Goal: Communication & Community: Answer question/provide support

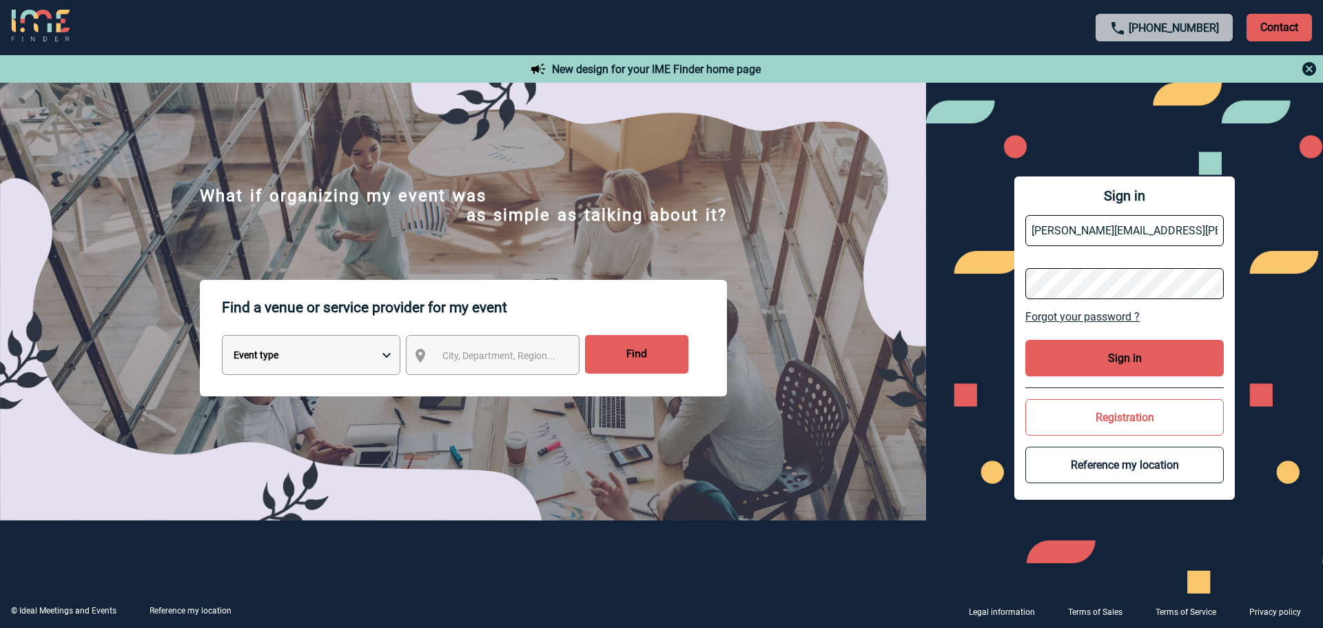
type input "noelle.vivien@capgemini.com"
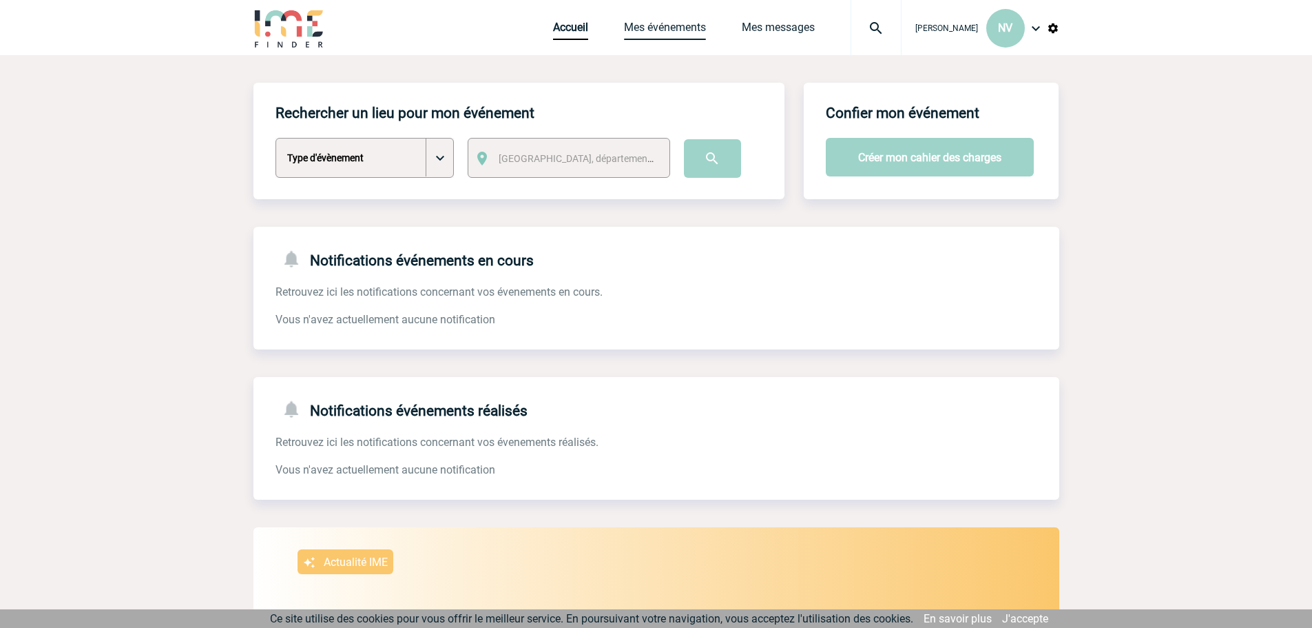
click at [687, 26] on link "Mes événements" at bounding box center [665, 30] width 82 height 19
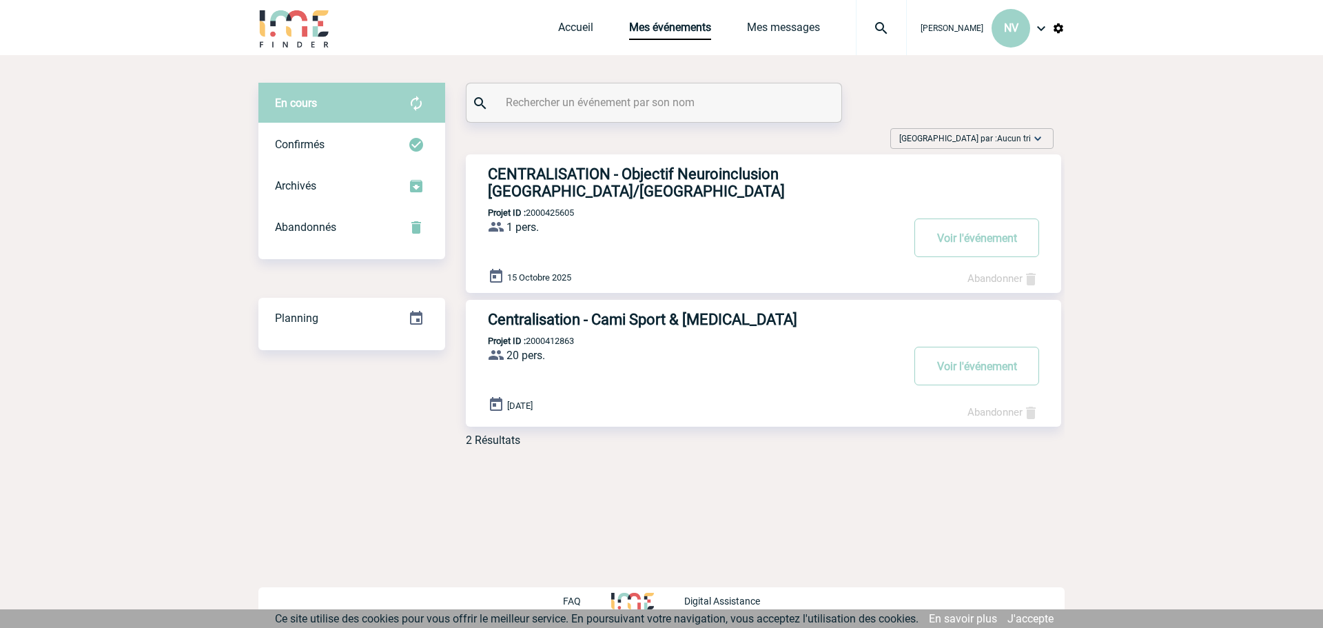
click at [772, 169] on h3 "CENTRALISATION - Objectif Neuroinclusion [GEOGRAPHIC_DATA]/[GEOGRAPHIC_DATA]" at bounding box center [694, 182] width 413 height 34
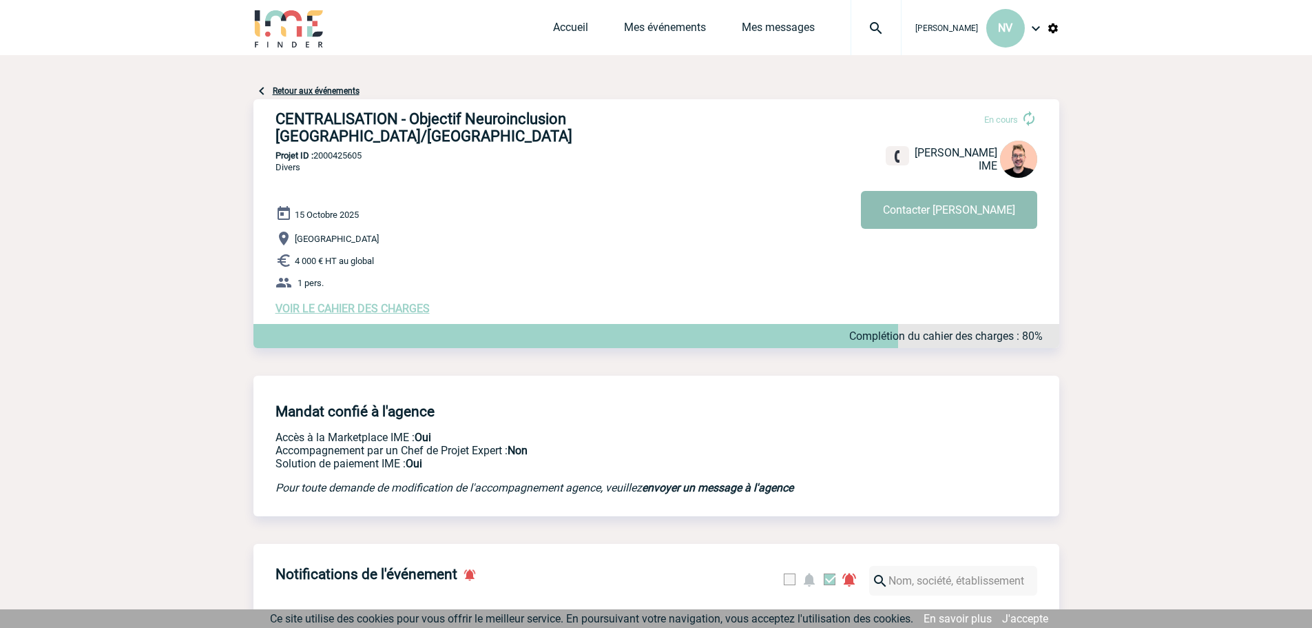
click at [965, 215] on button "Contacter [PERSON_NAME]" at bounding box center [949, 210] width 176 height 38
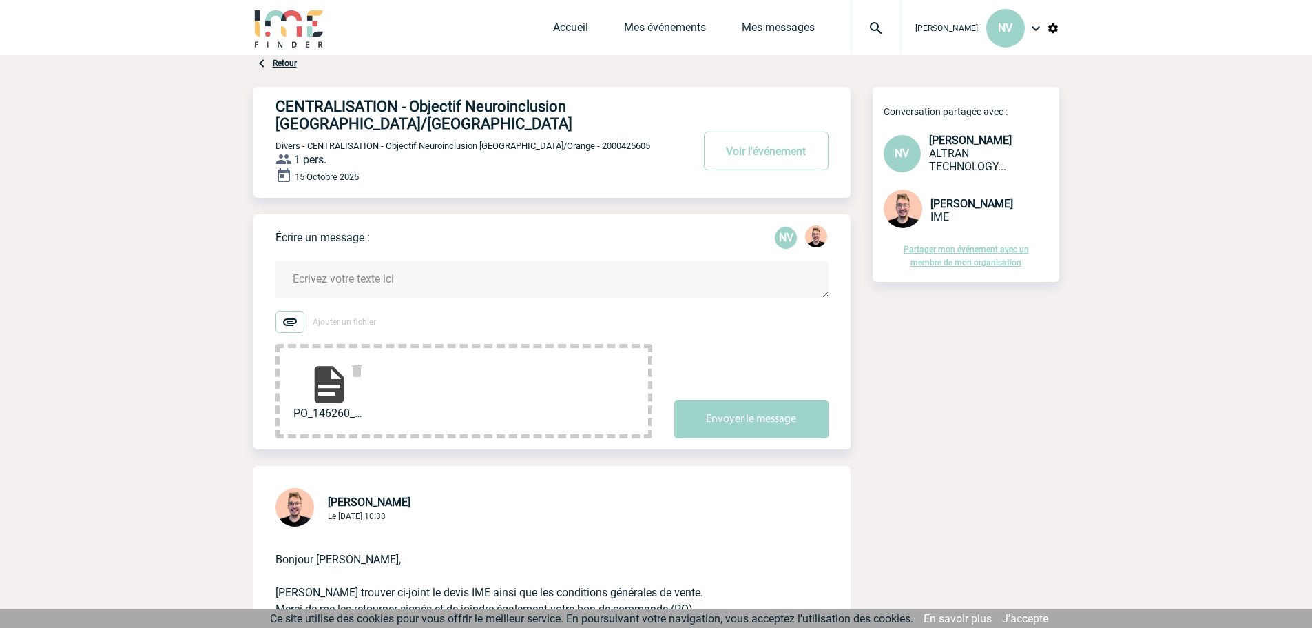
click at [299, 280] on textarea at bounding box center [552, 279] width 553 height 37
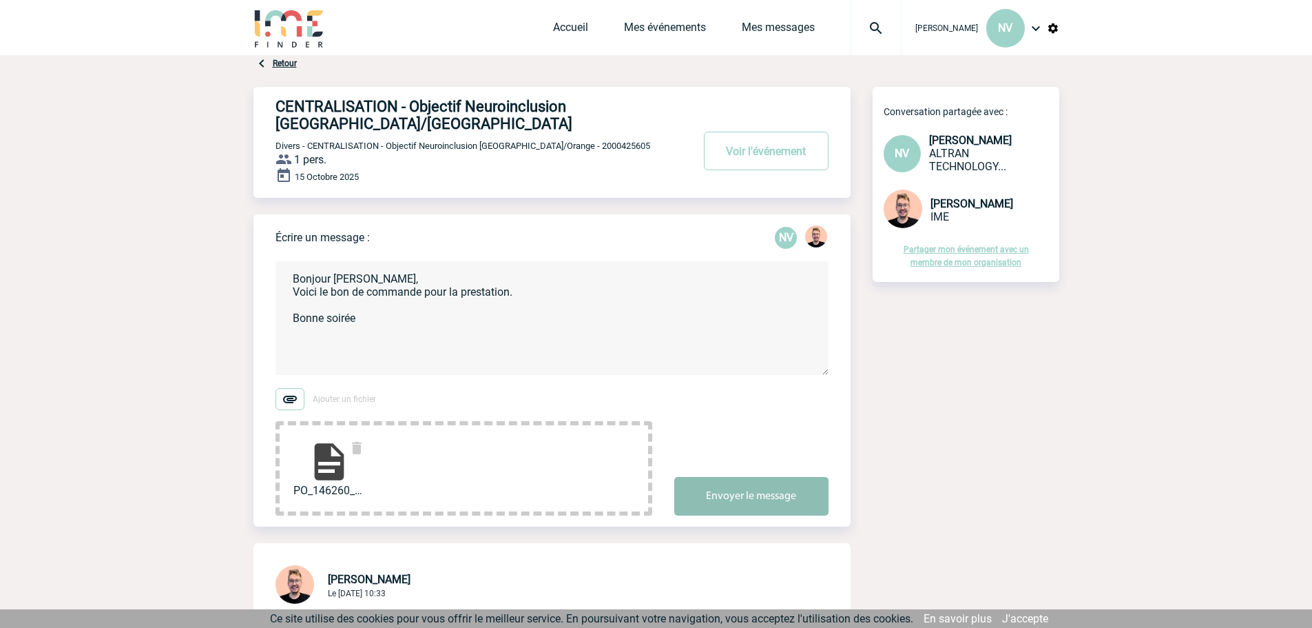
type textarea "Bonjour [PERSON_NAME], Voici le bon de commande pour la prestation. Bonne soirée"
click at [810, 511] on button "Envoyer le message" at bounding box center [751, 496] width 154 height 39
